Goal: Task Accomplishment & Management: Manage account settings

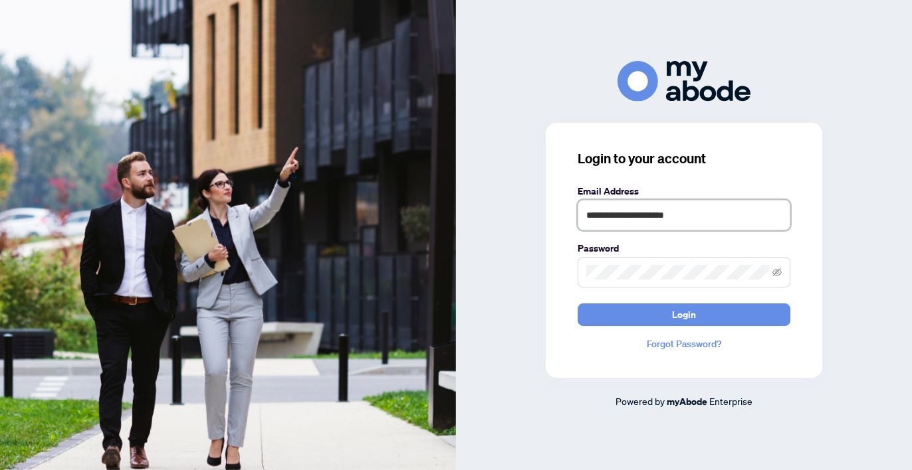
type input "**********"
click at [684, 314] on button "Login" at bounding box center [683, 315] width 213 height 23
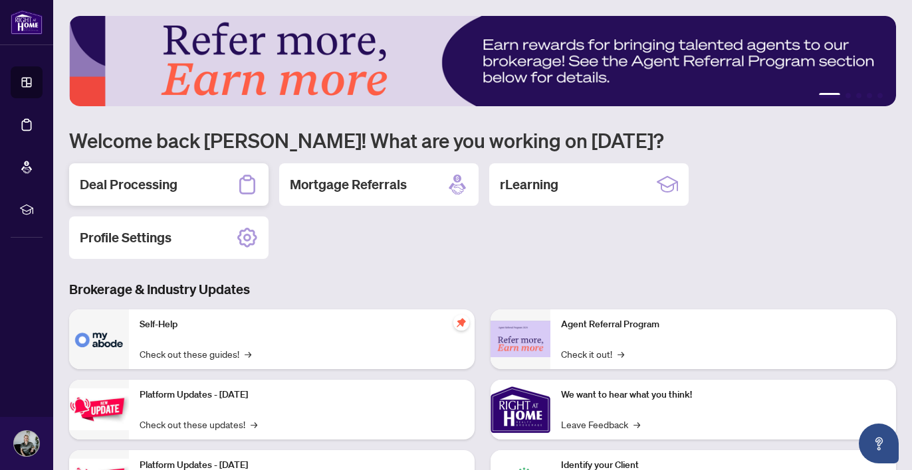
click at [169, 189] on h2 "Deal Processing" at bounding box center [129, 184] width 98 height 19
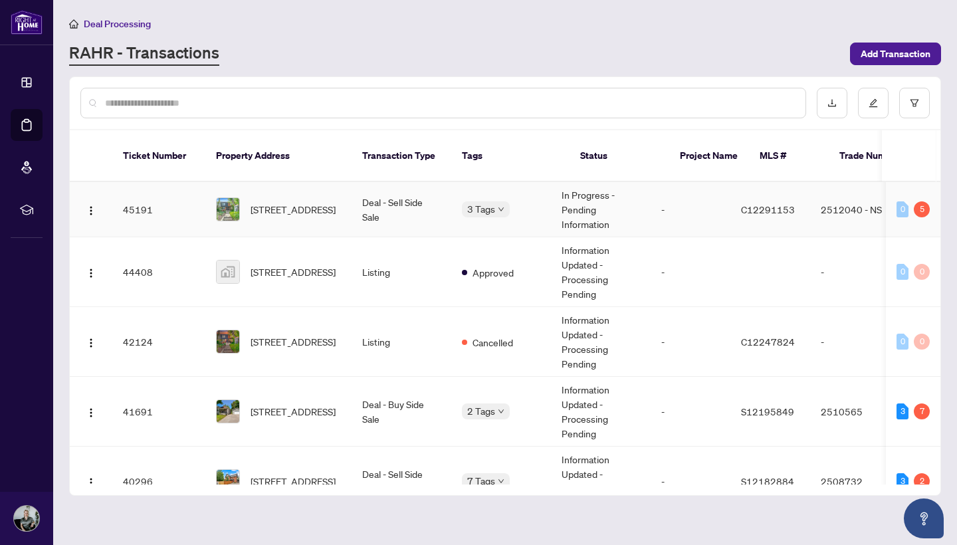
click at [300, 209] on td "[STREET_ADDRESS]" at bounding box center [278, 209] width 146 height 55
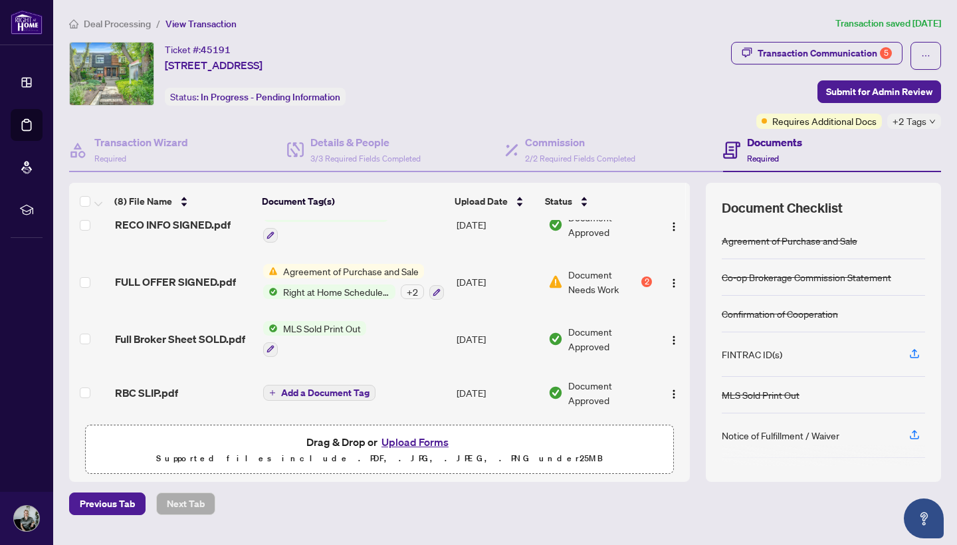
scroll to position [243, 0]
click at [590, 268] on span "Document Needs Work" at bounding box center [603, 281] width 70 height 29
